Goal: Task Accomplishment & Management: Use online tool/utility

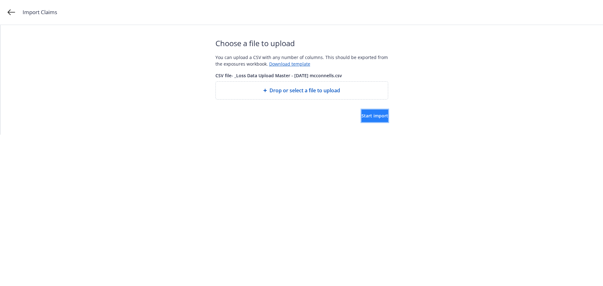
click at [364, 119] on button "Start import" at bounding box center [375, 116] width 27 height 13
